Goal: Task Accomplishment & Management: Complete application form

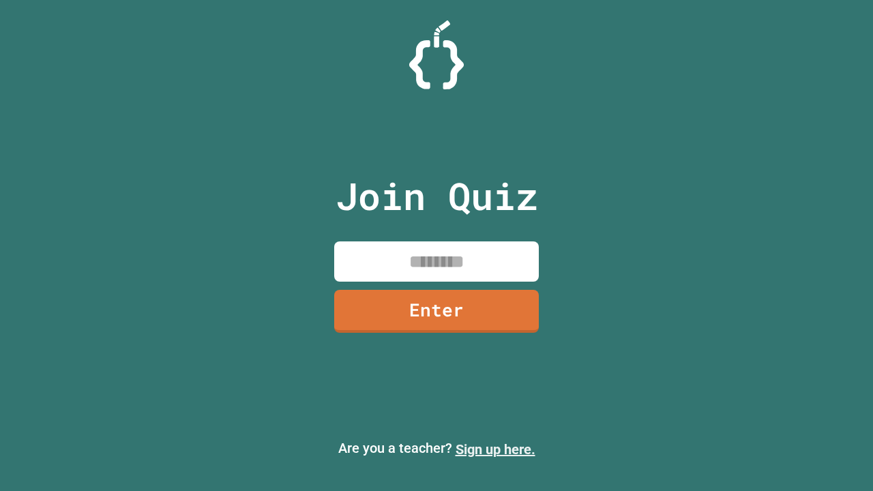
click at [495, 449] on link "Sign up here." at bounding box center [495, 449] width 80 height 16
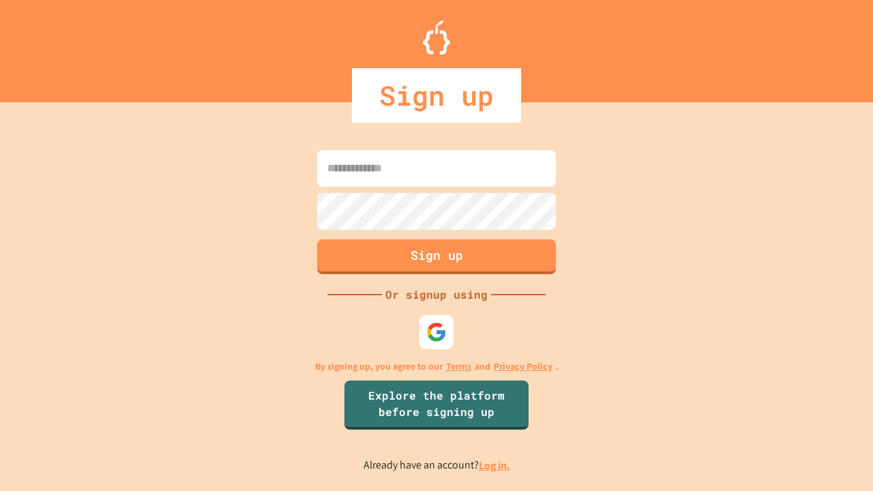
click at [495, 465] on link "Log in." at bounding box center [494, 465] width 31 height 14
